Goal: Navigation & Orientation: Find specific page/section

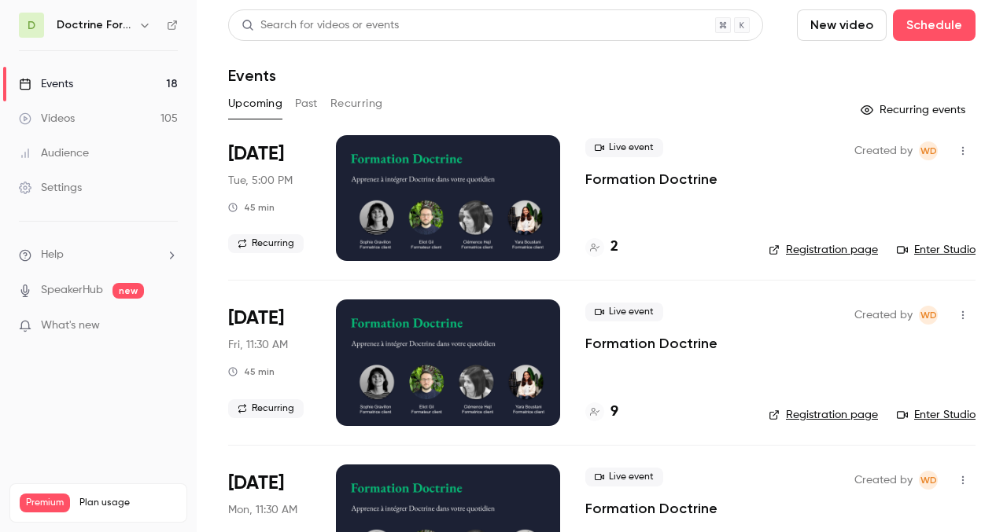
click at [149, 16] on div "Doctrine Formation Avocats" at bounding box center [106, 25] width 98 height 19
click at [149, 19] on icon "button" at bounding box center [144, 25] width 13 height 13
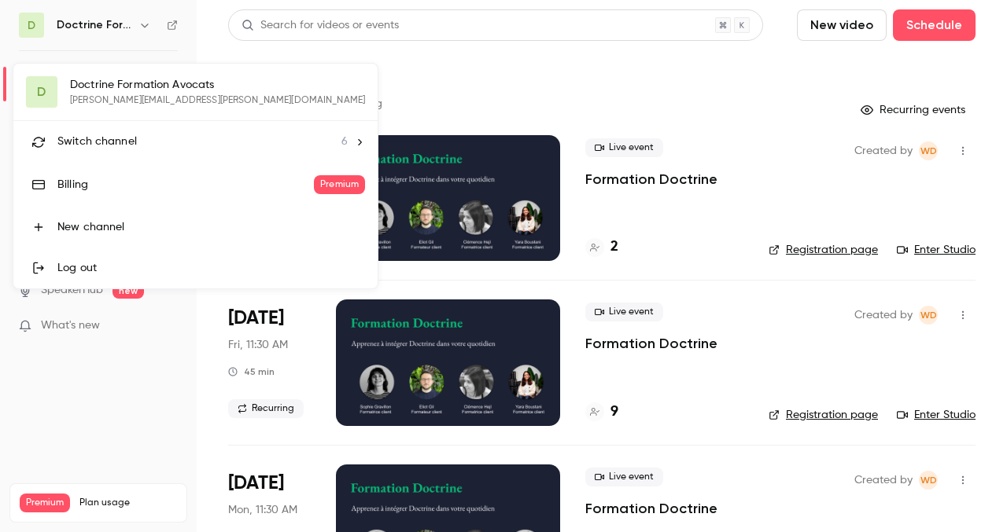
click at [118, 141] on span "Switch channel" at bounding box center [96, 142] width 79 height 17
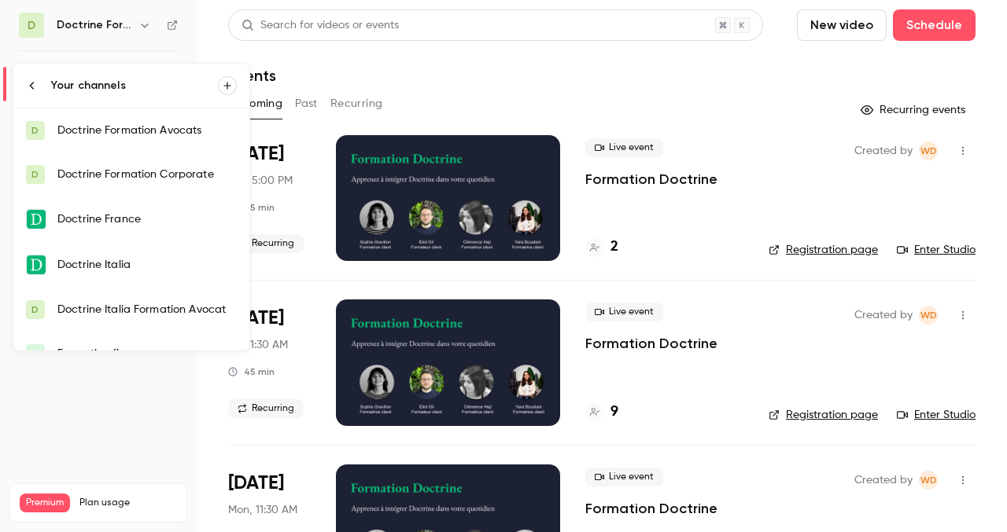
click at [162, 172] on div "Doctrine Formation Corporate" at bounding box center [146, 175] width 179 height 16
